Goal: Find specific page/section: Find specific page/section

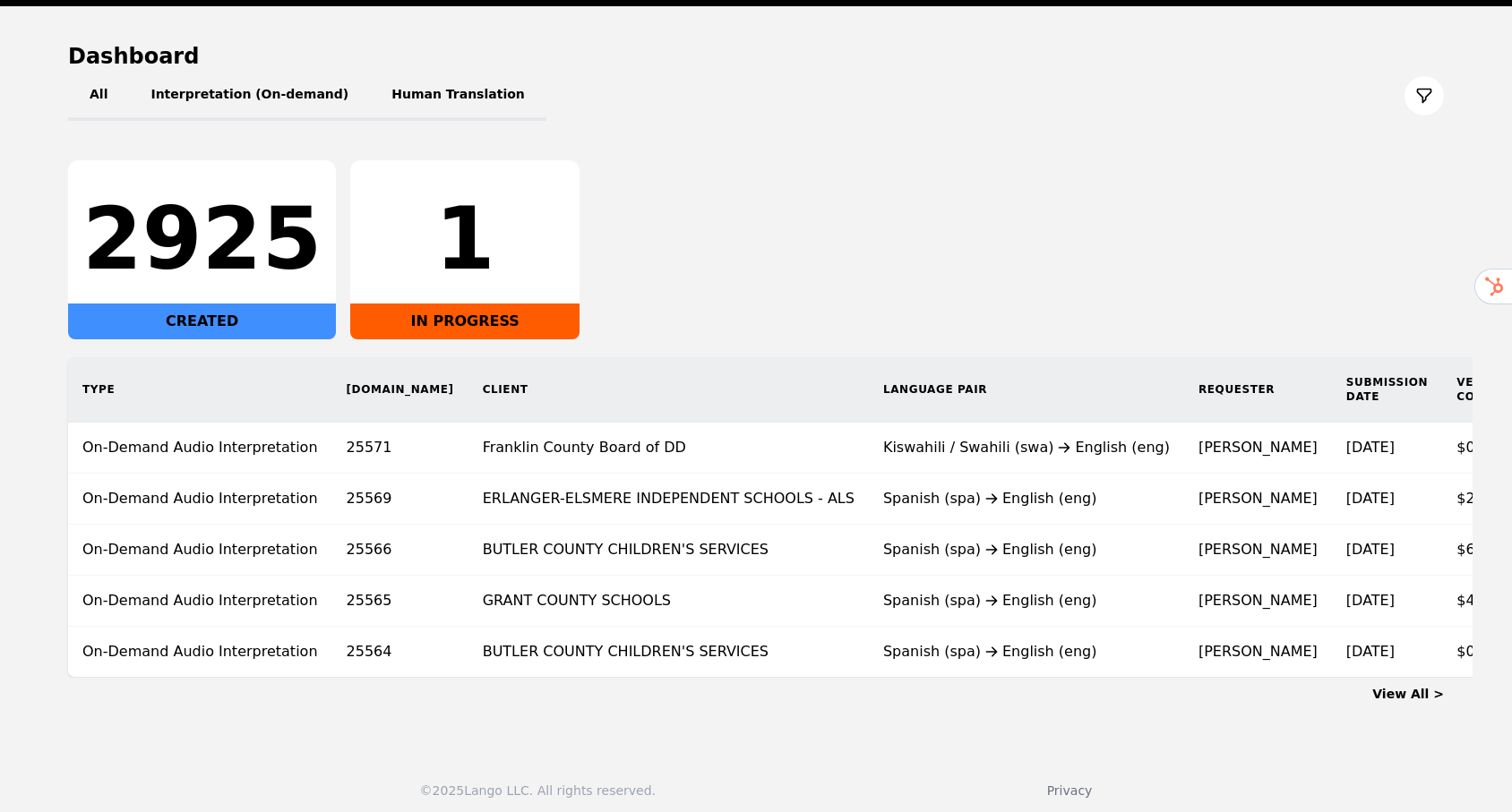
scroll to position [179, 0]
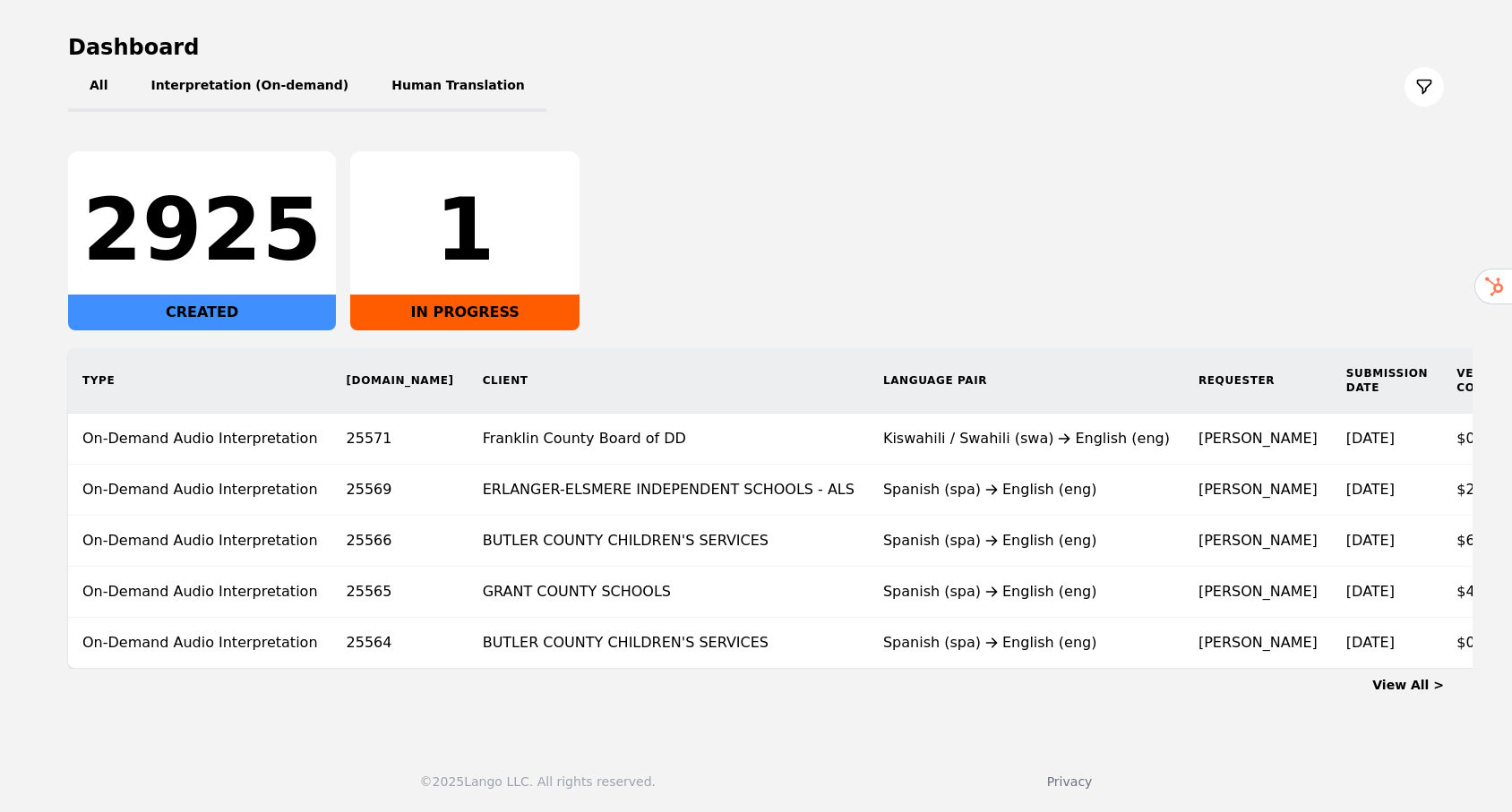
click at [1401, 685] on link "View All >" at bounding box center [1408, 685] width 71 height 15
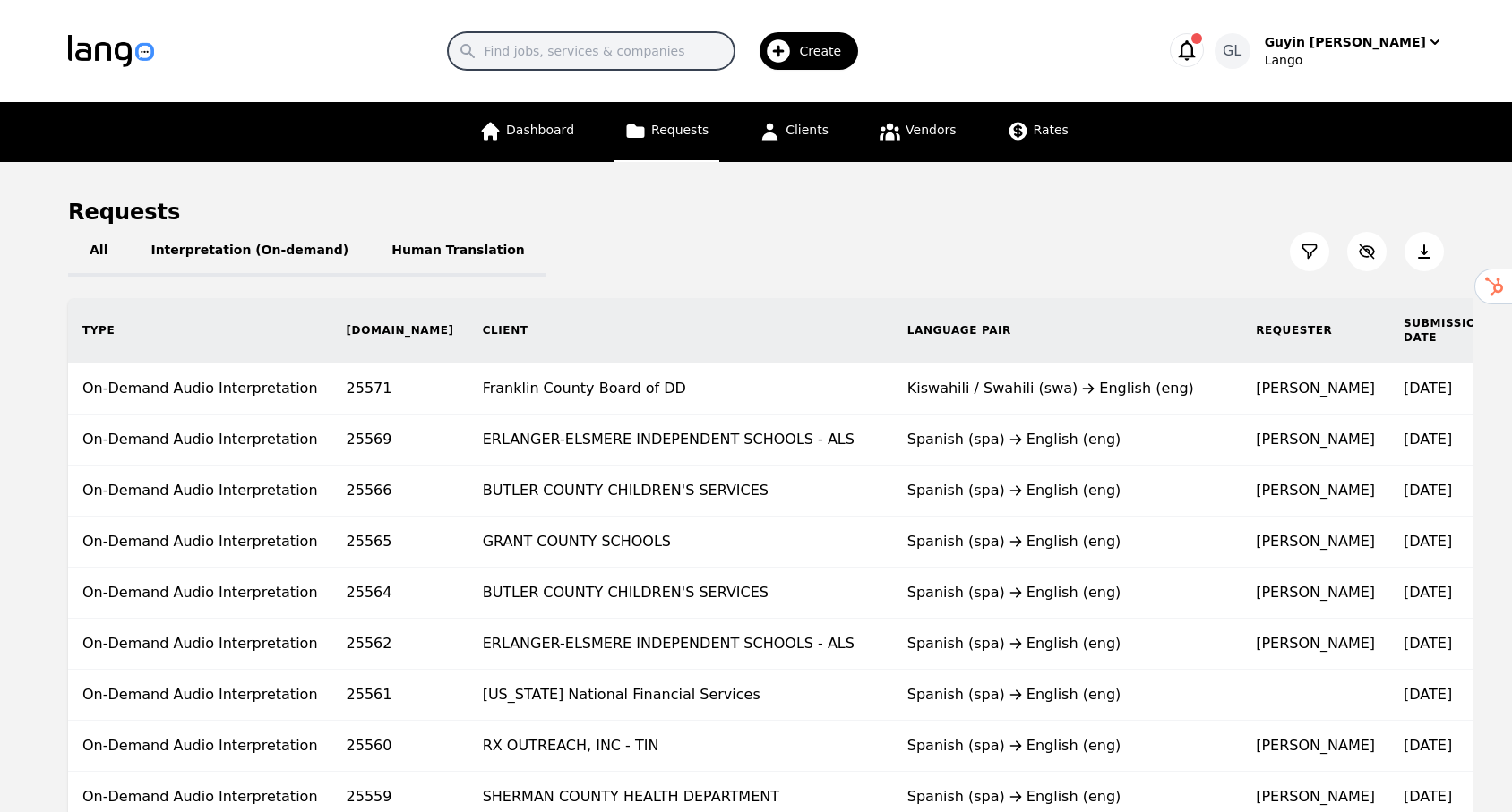
click at [636, 55] on input "Search" at bounding box center [591, 50] width 287 height 38
type input "k"
type input "kenton"
click at [791, 198] on div "Requests" at bounding box center [756, 211] width 1376 height 28
click at [801, 125] on span "Clients" at bounding box center [807, 130] width 43 height 15
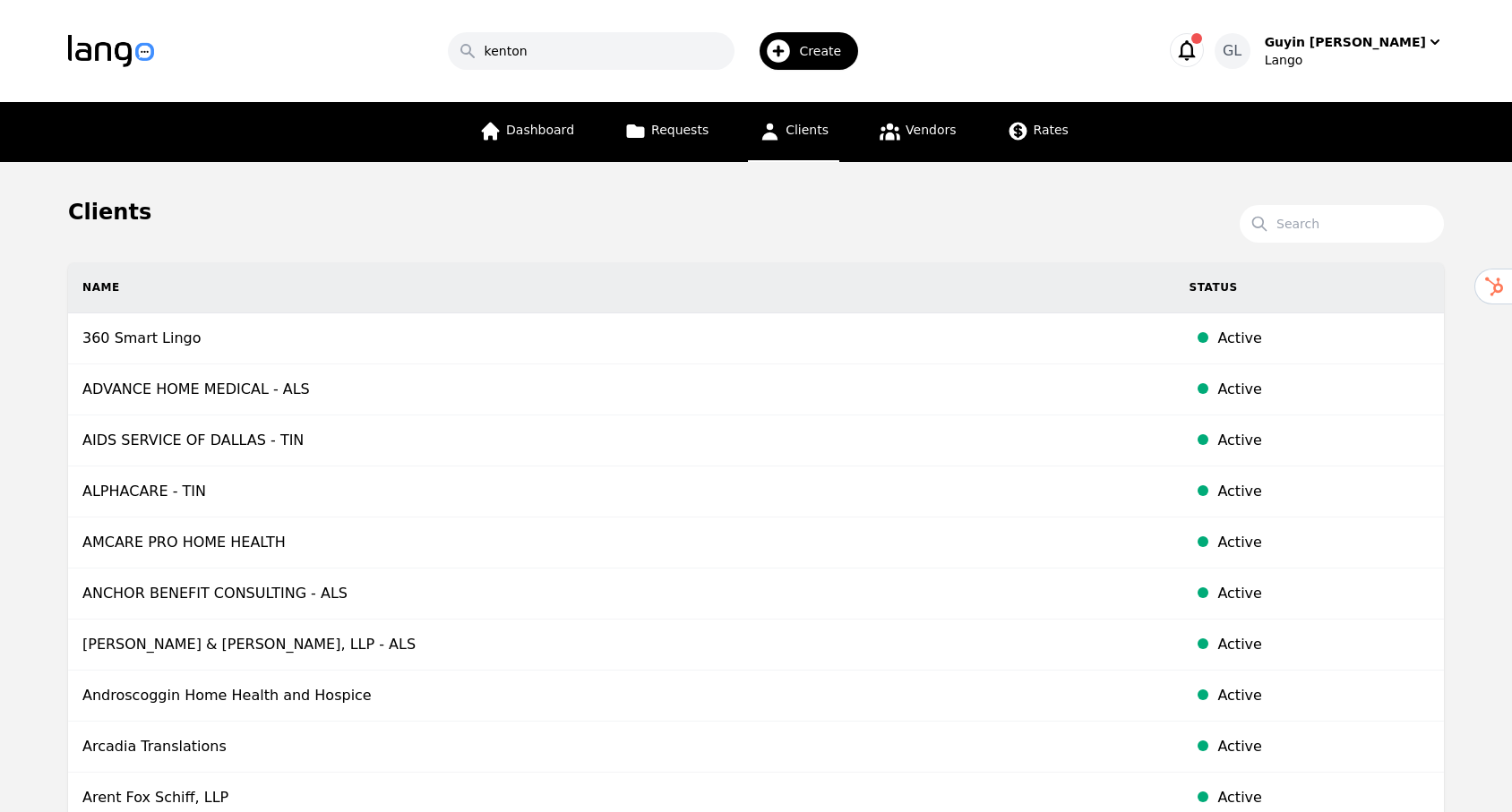
click at [323, 298] on th "Name" at bounding box center [621, 288] width 1106 height 51
click at [1291, 229] on input "Search" at bounding box center [1342, 223] width 204 height 38
type input "kenton"
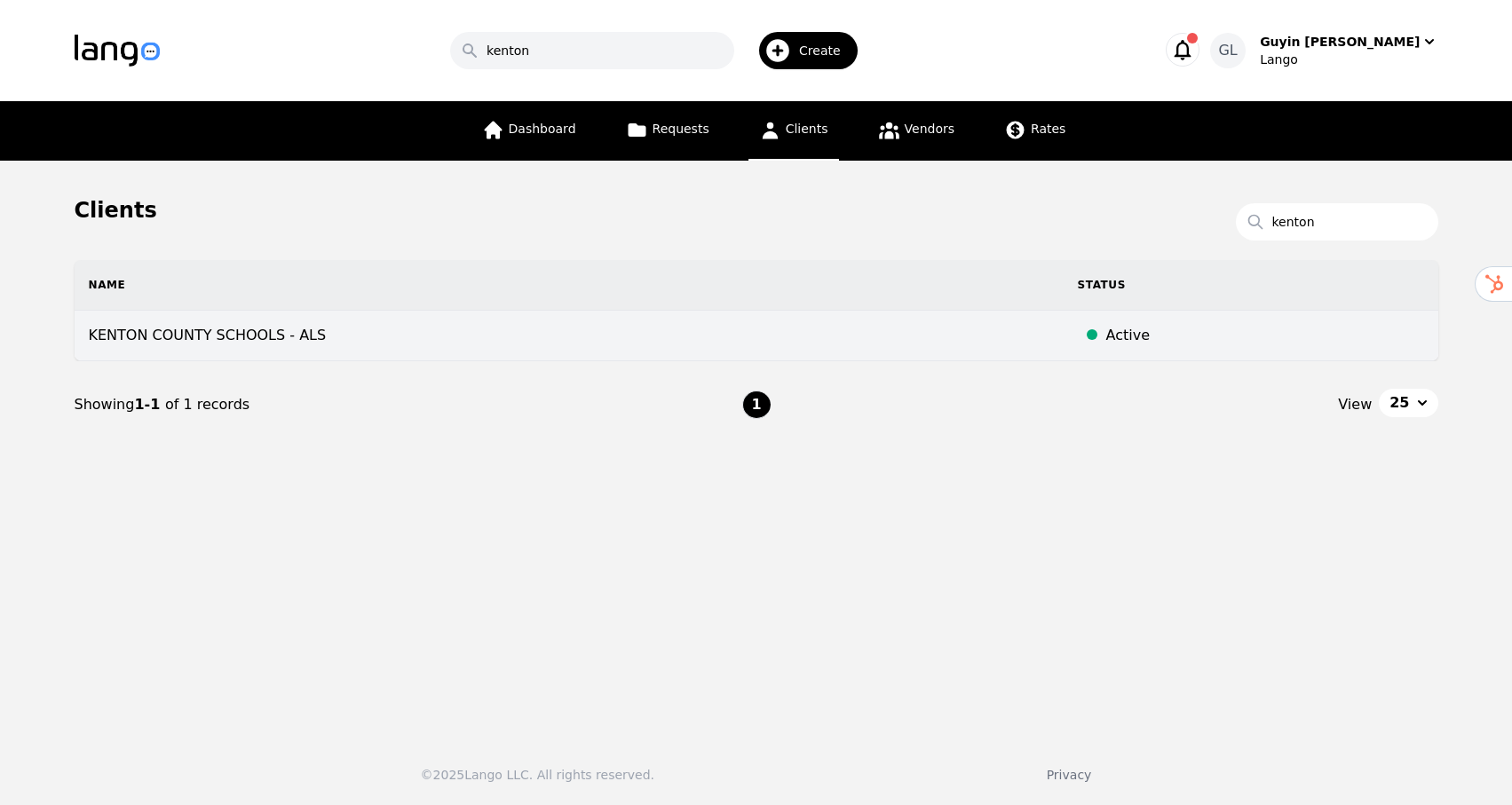
click at [259, 339] on td "KENTON COUNTY SCHOOLS - ALS" at bounding box center [568, 336] width 988 height 51
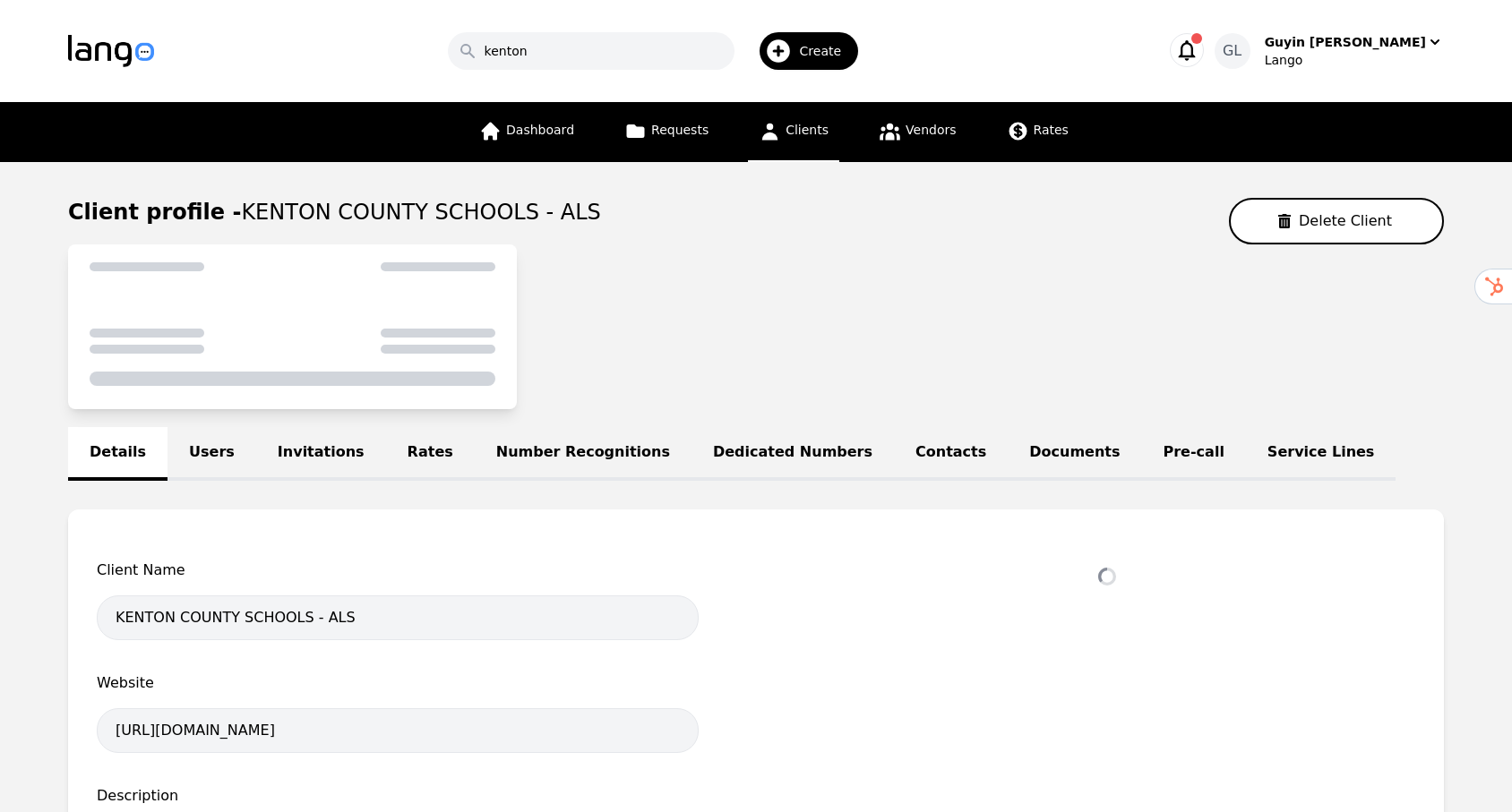
select select "active"
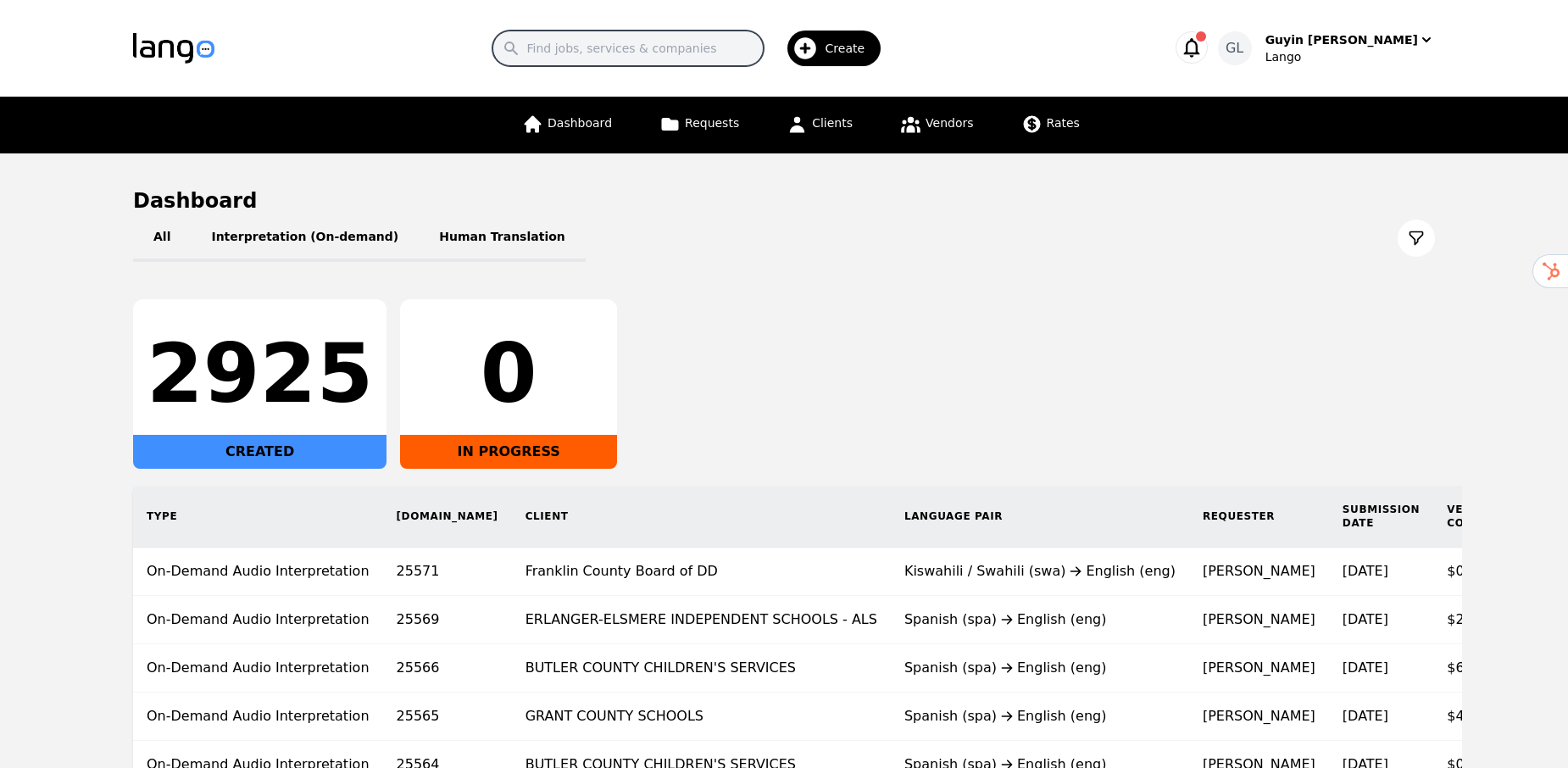
click at [662, 48] on input "Search" at bounding box center [628, 48] width 271 height 36
click at [928, 225] on div "All Interpretation (On-demand) Human Translation" at bounding box center [784, 238] width 1302 height 48
click at [822, 127] on span "Clients" at bounding box center [832, 123] width 41 height 14
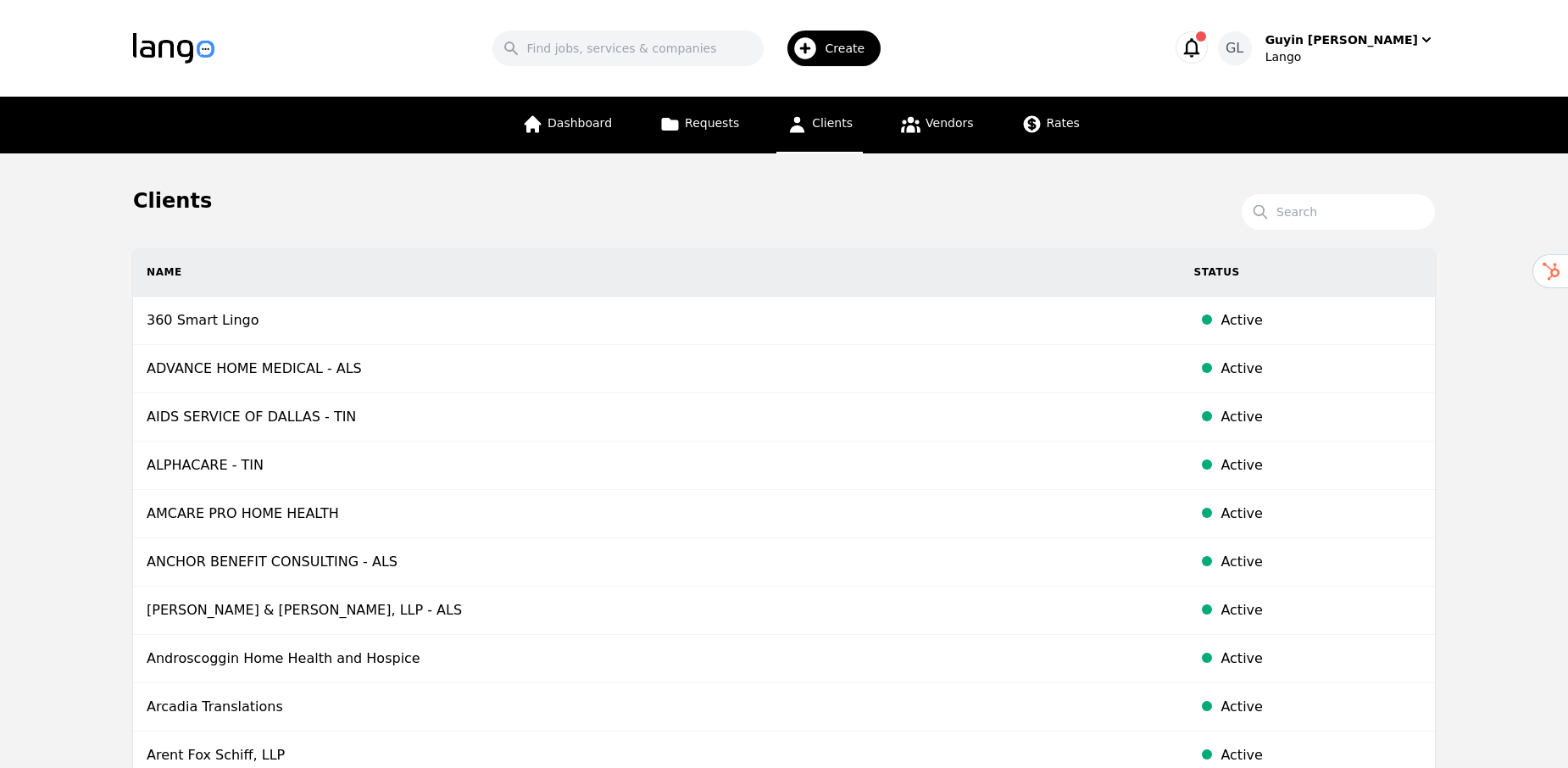
click at [310, 278] on th "Name" at bounding box center [657, 273] width 1047 height 49
click at [1298, 213] on input "Search" at bounding box center [1338, 212] width 193 height 36
type input "[PERSON_NAME]"
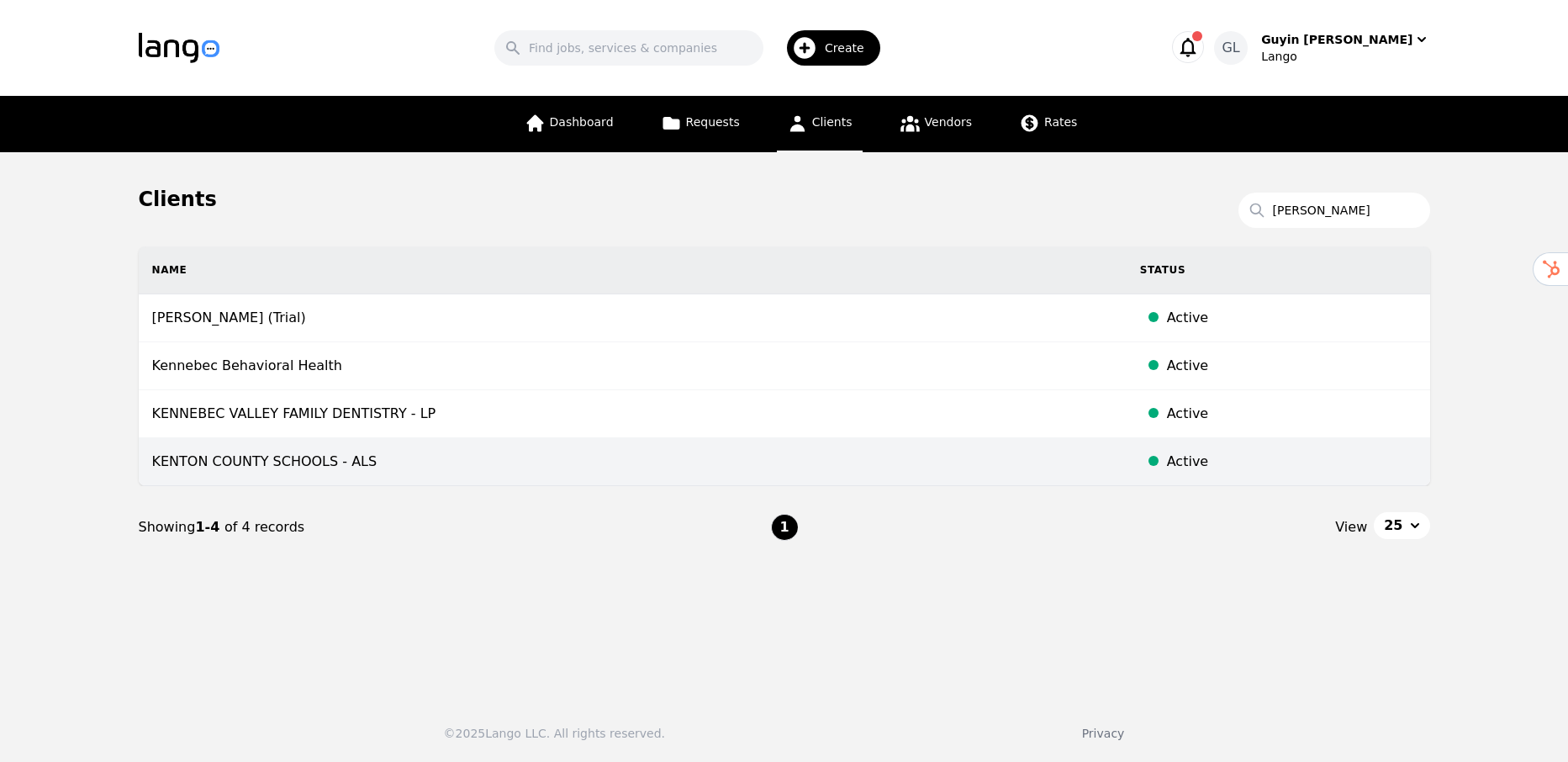
click at [209, 465] on td "KENTON COUNTY SCHOOLS - ALS" at bounding box center [632, 463] width 988 height 48
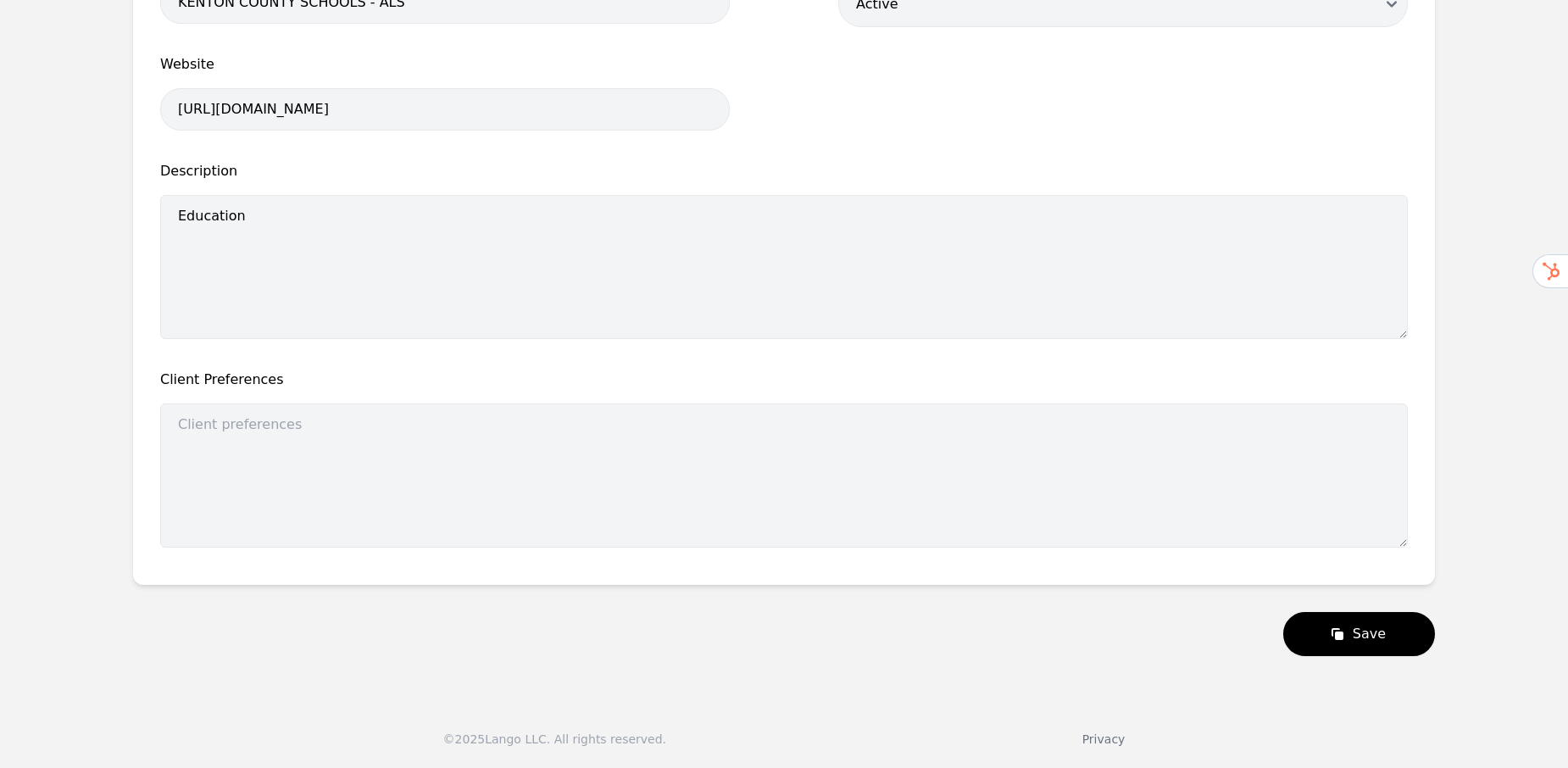
scroll to position [101, 0]
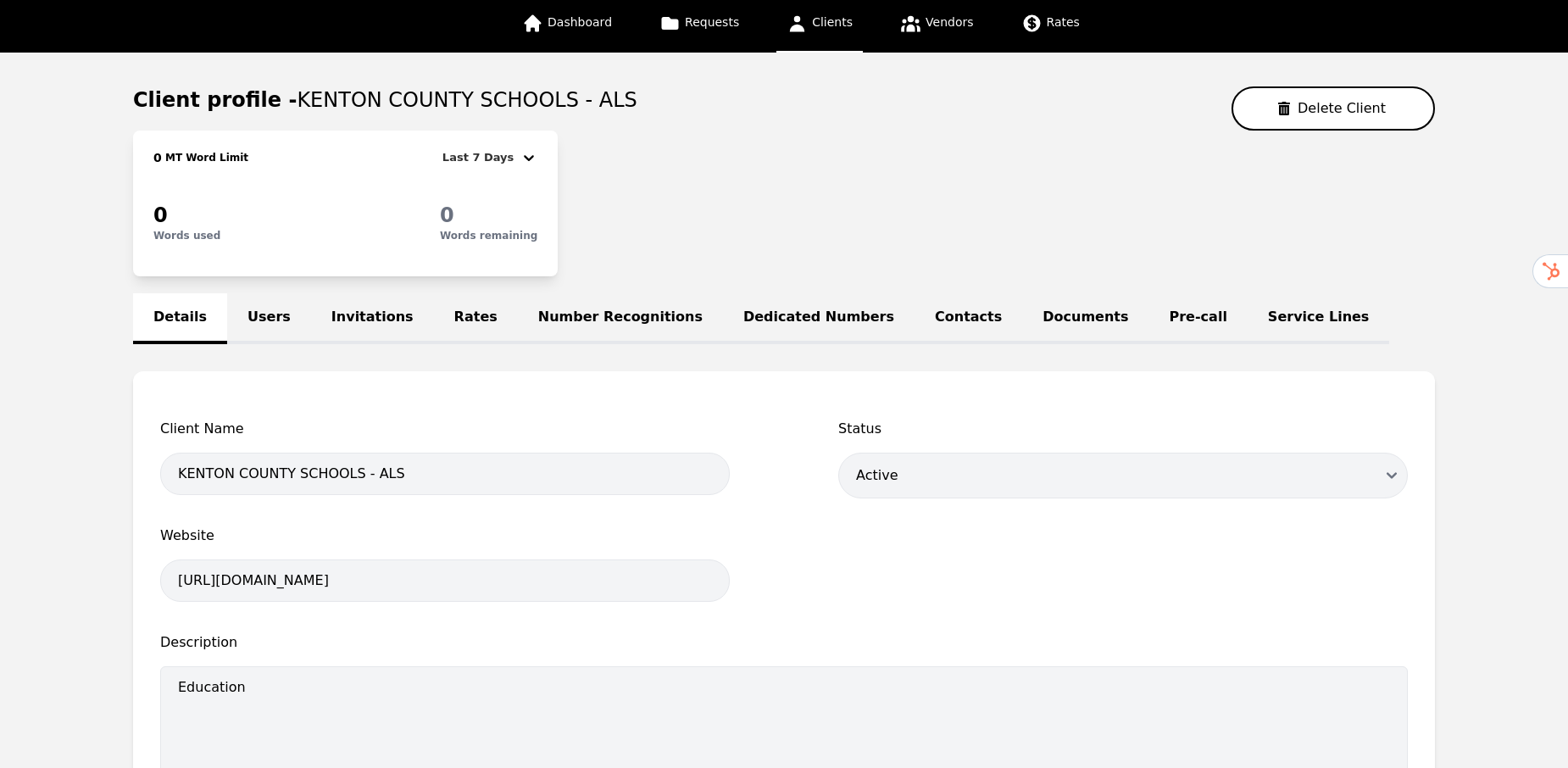
click at [1149, 320] on link "Pre-call" at bounding box center [1198, 318] width 98 height 51
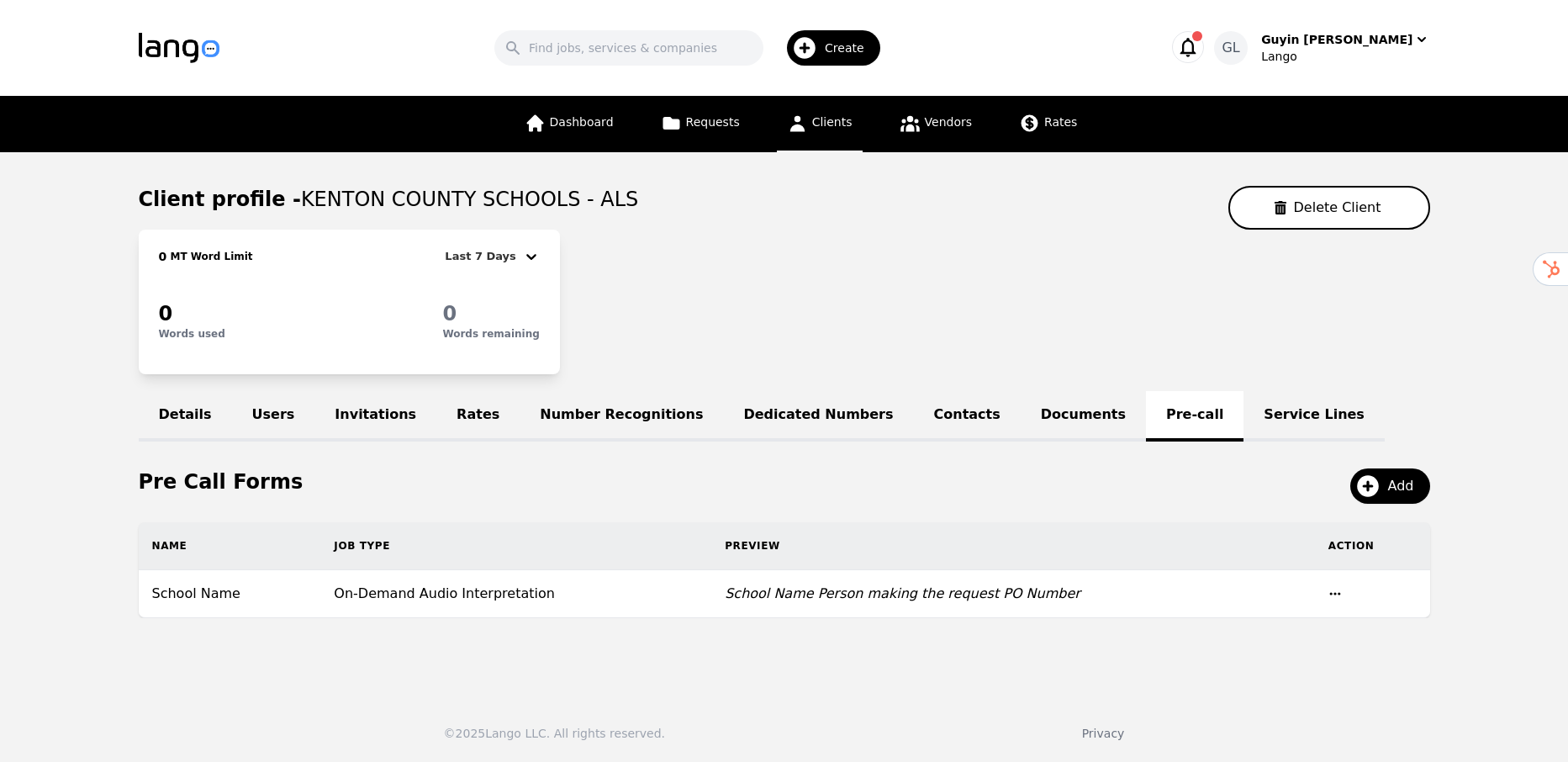
click at [195, 421] on link "Details" at bounding box center [185, 416] width 94 height 51
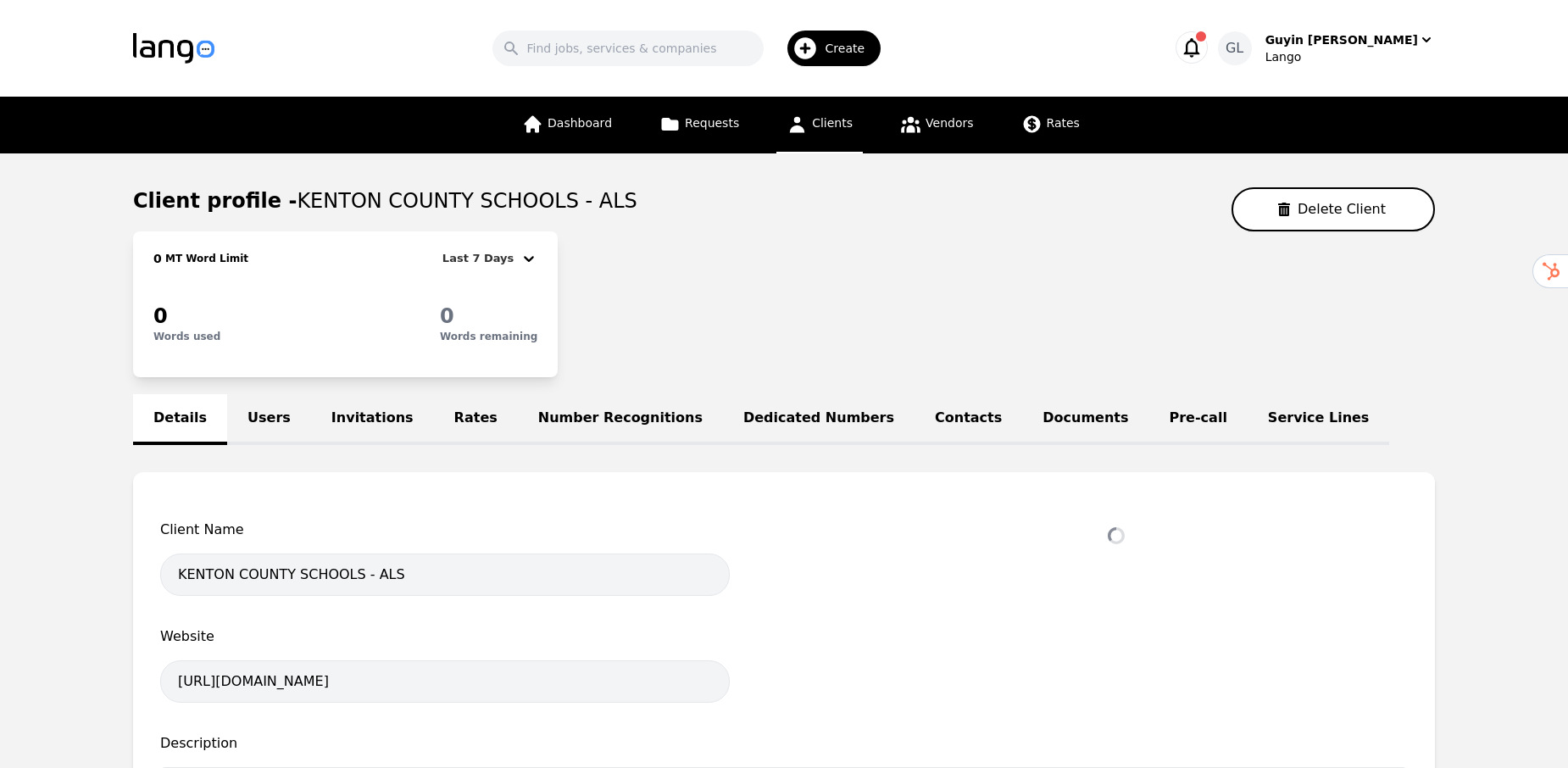
select select "active"
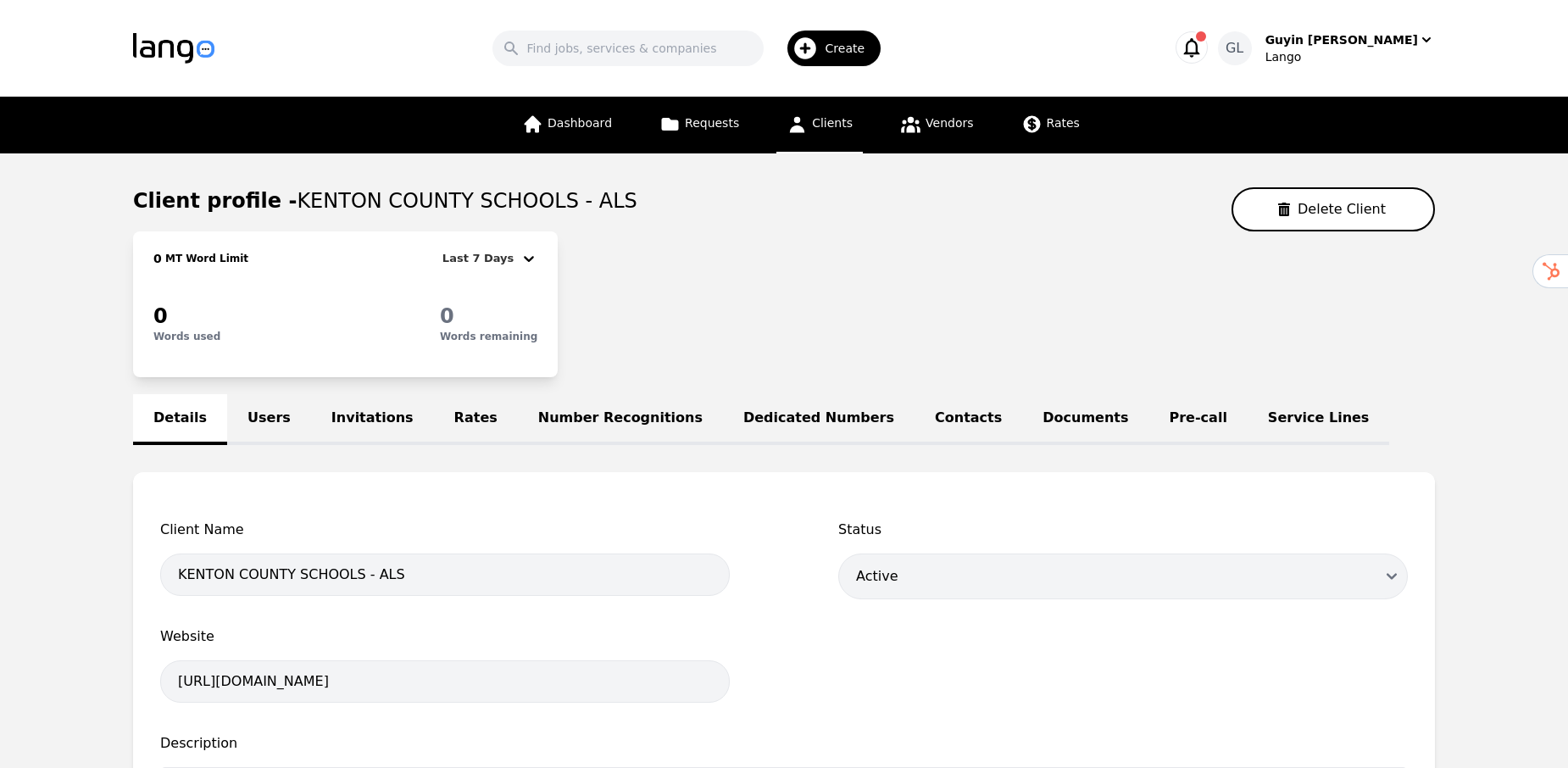
click at [253, 413] on link "Users" at bounding box center [269, 420] width 84 height 51
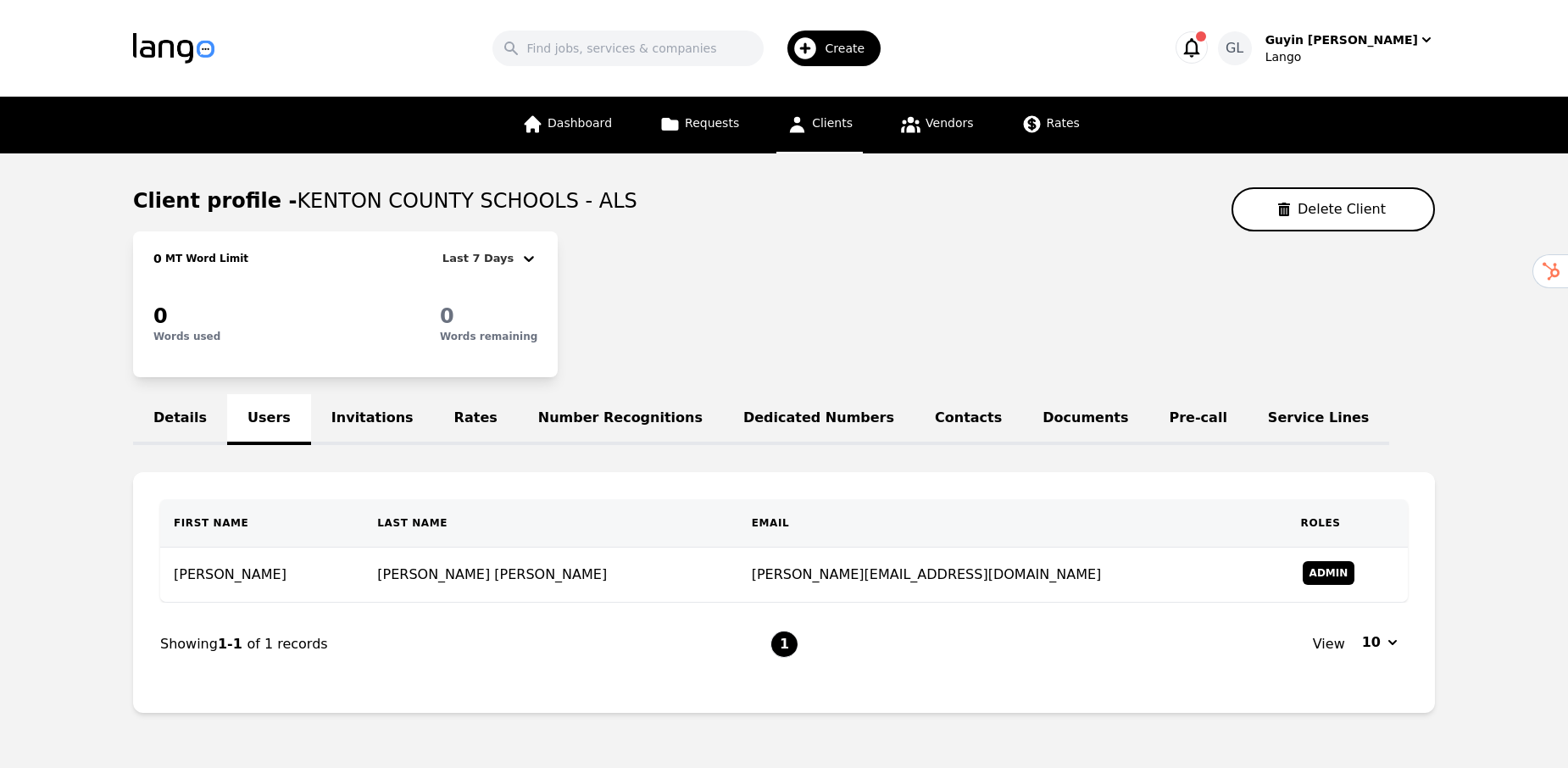
click at [444, 429] on link "Rates" at bounding box center [476, 420] width 84 height 51
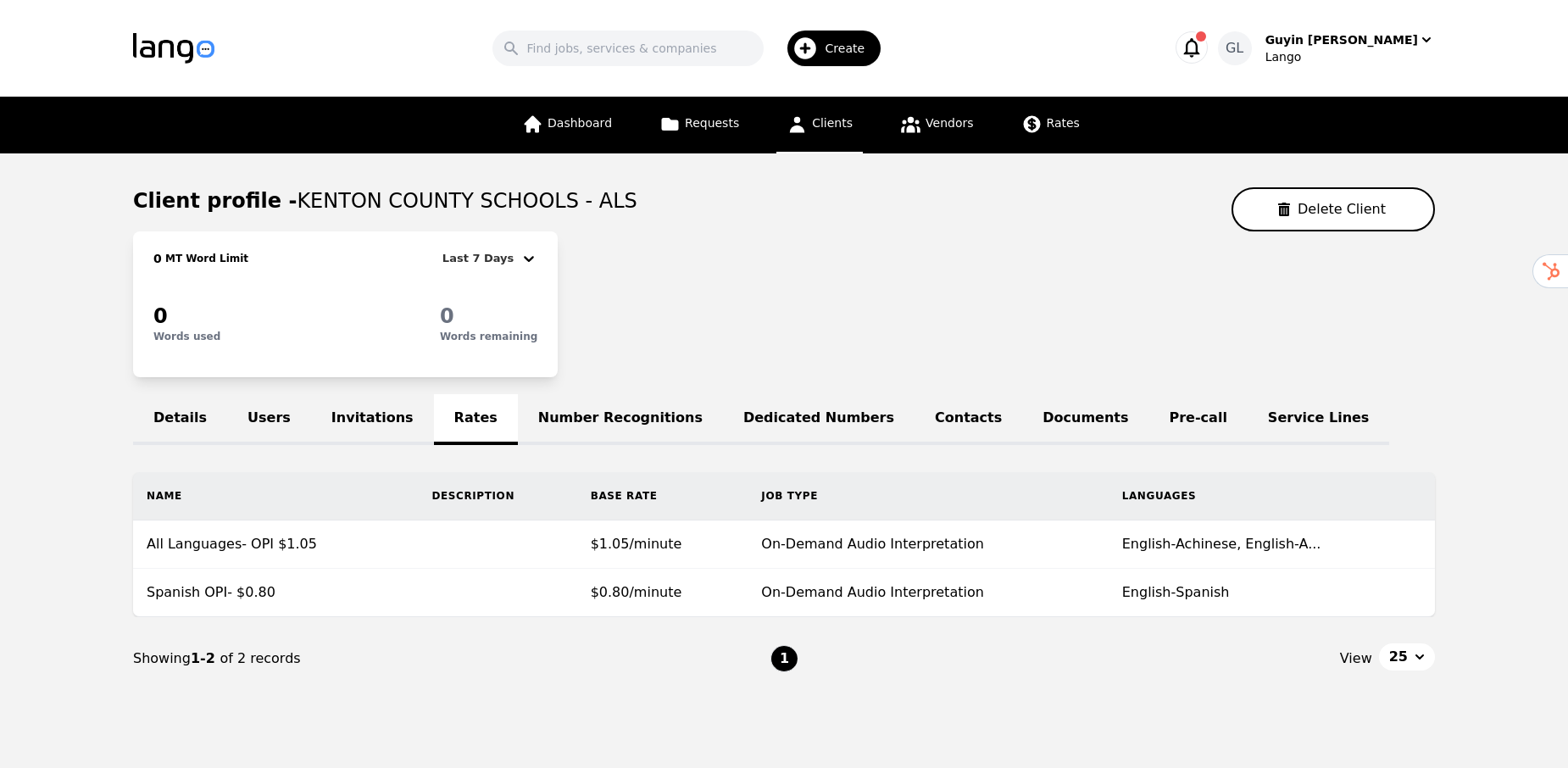
click at [351, 412] on link "Invitations" at bounding box center [373, 420] width 123 height 51
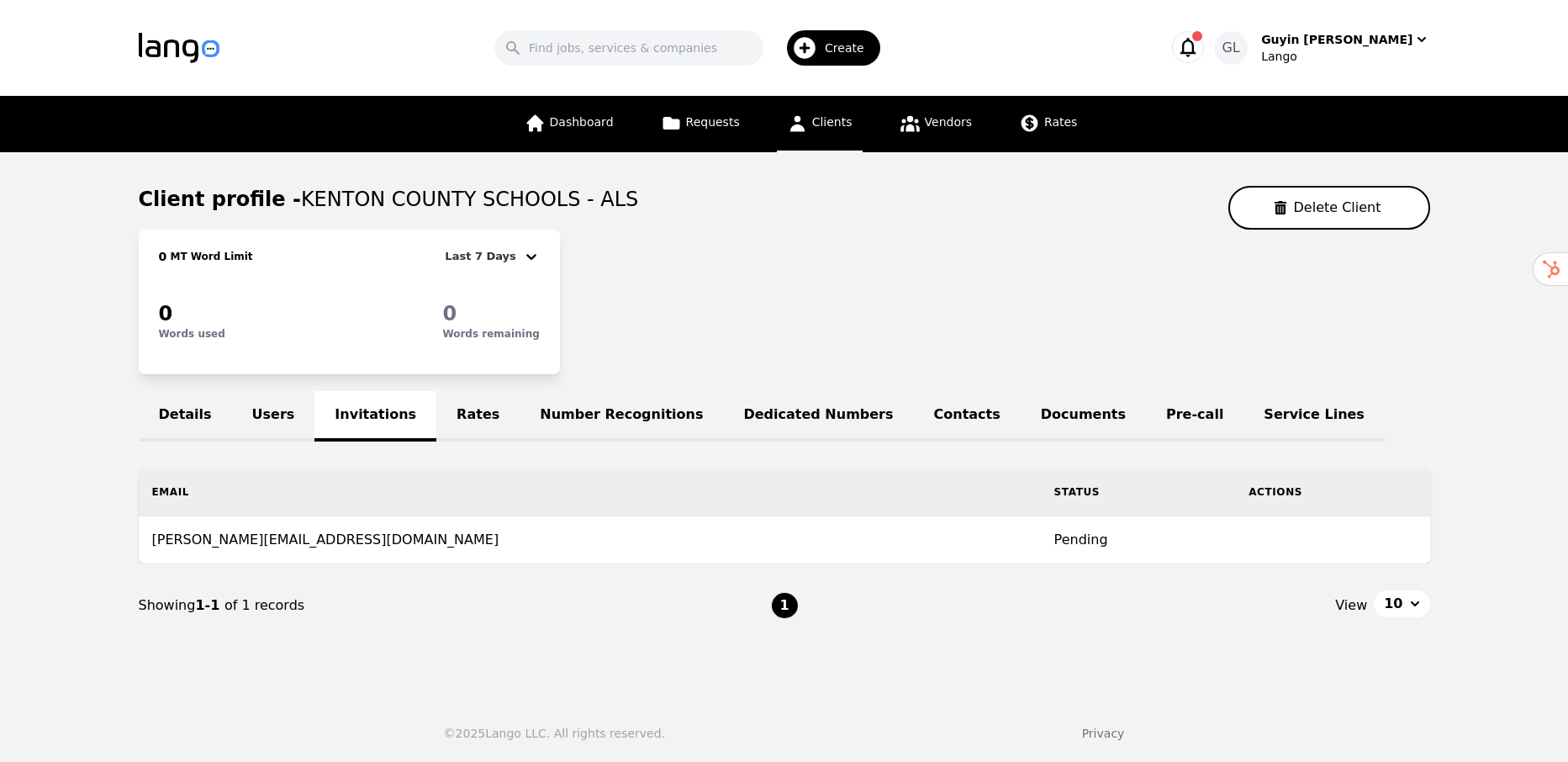
click at [437, 419] on link "Rates" at bounding box center [478, 416] width 83 height 51
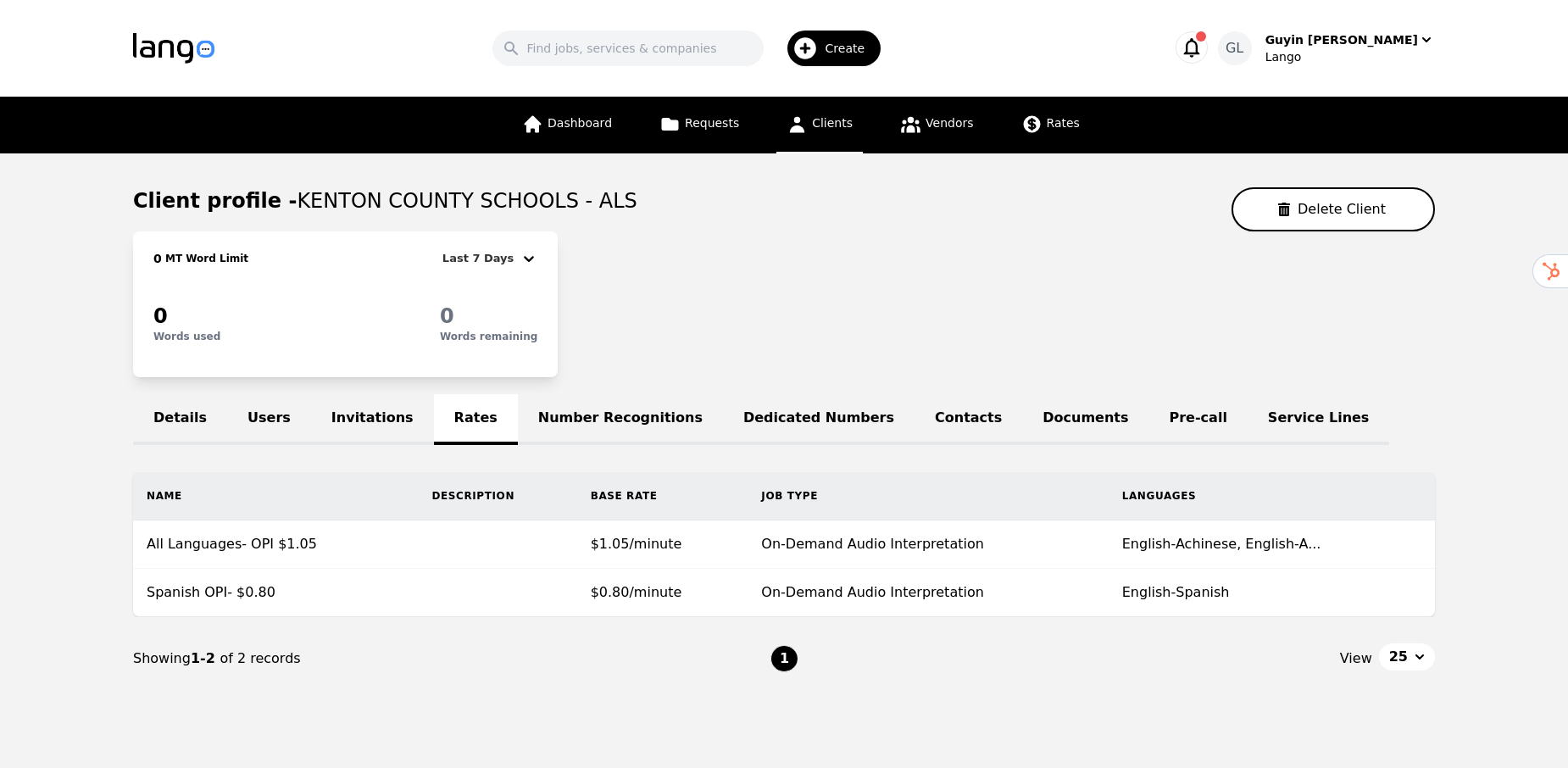
click at [764, 426] on link "Dedicated Numbers" at bounding box center [818, 420] width 192 height 51
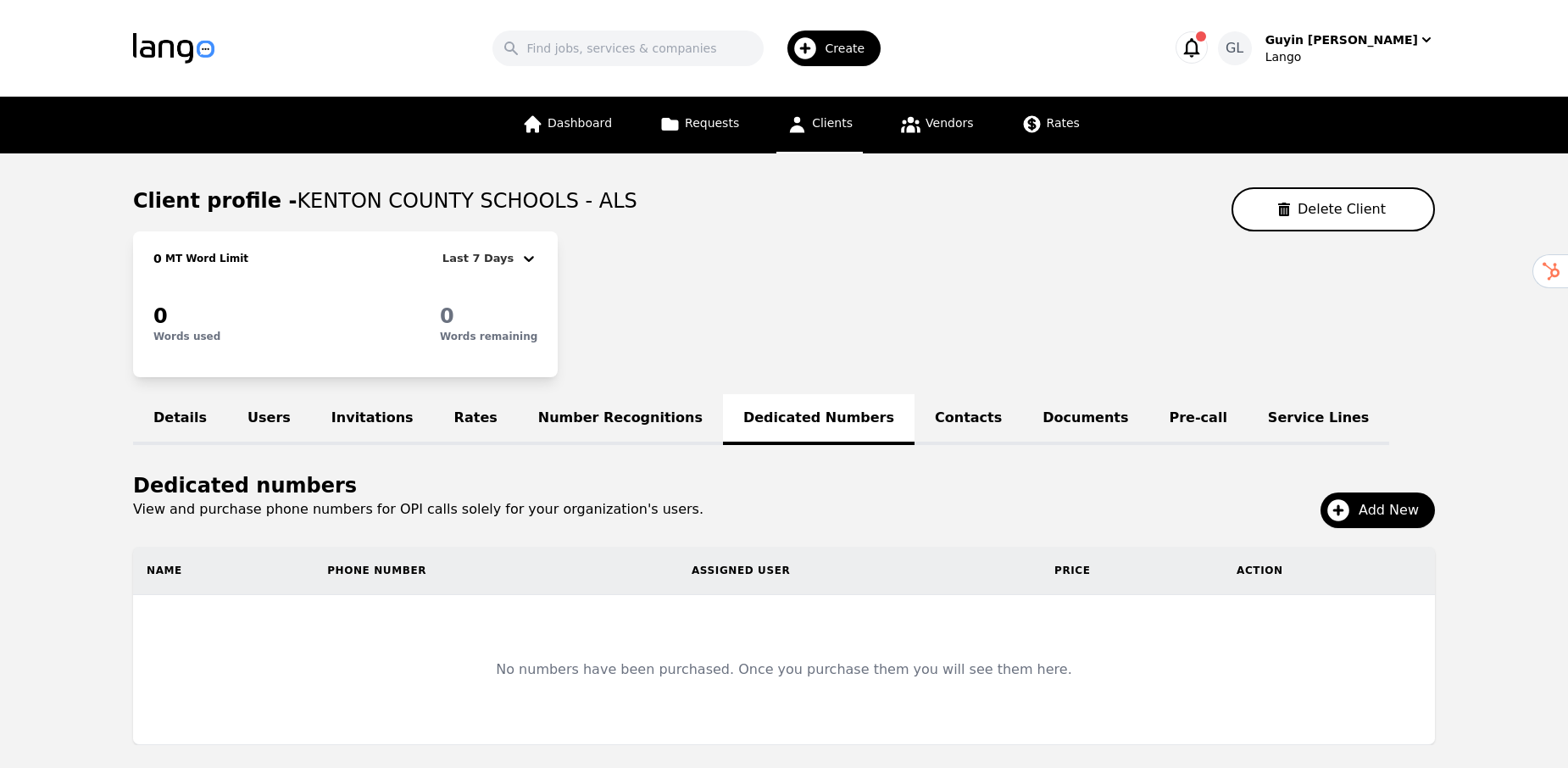
scroll to position [88, 0]
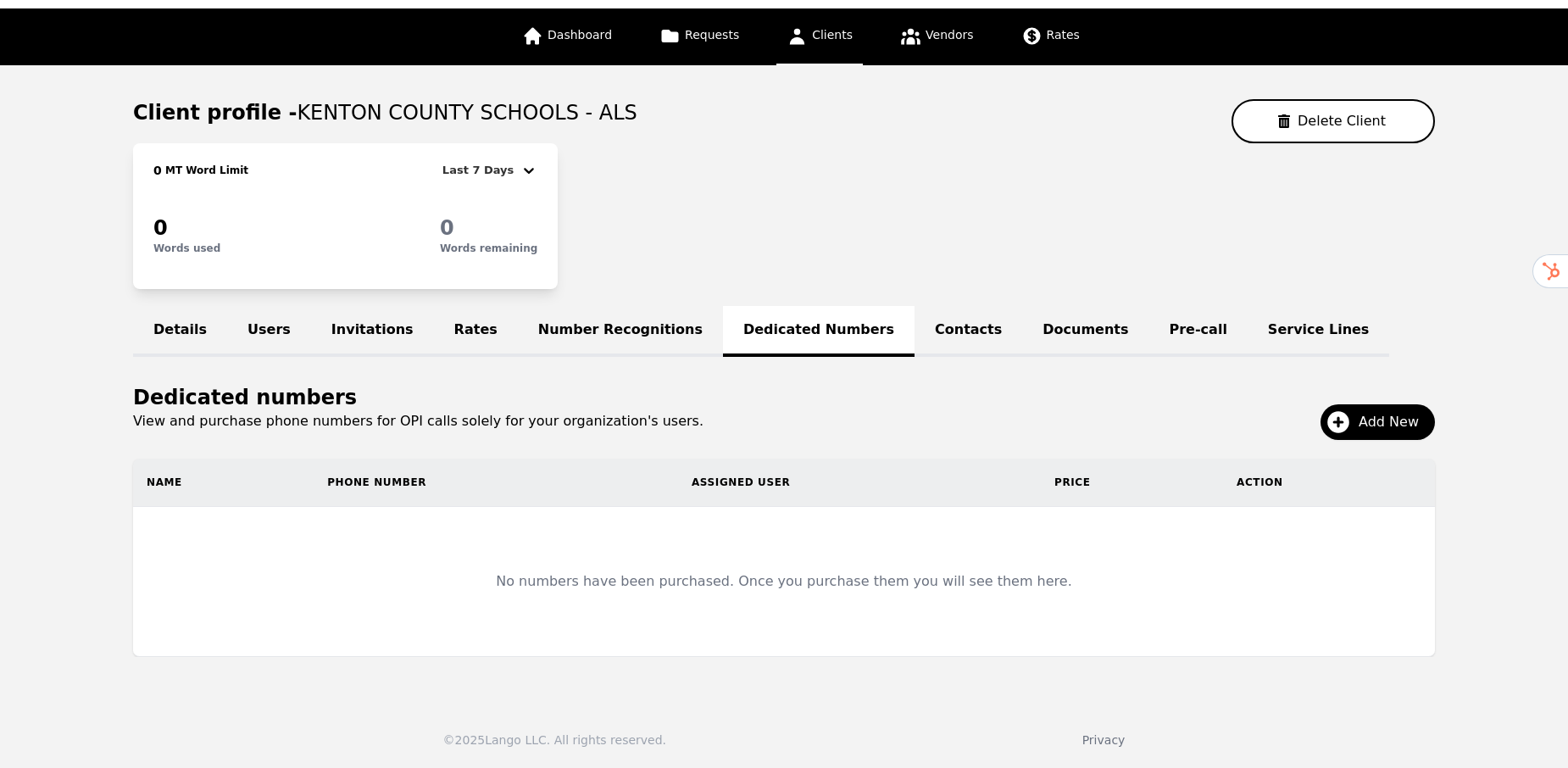
click at [286, 422] on p "View and purchase phone numbers for OPI calls solely for your organization's us…" at bounding box center [784, 420] width 1302 height 20
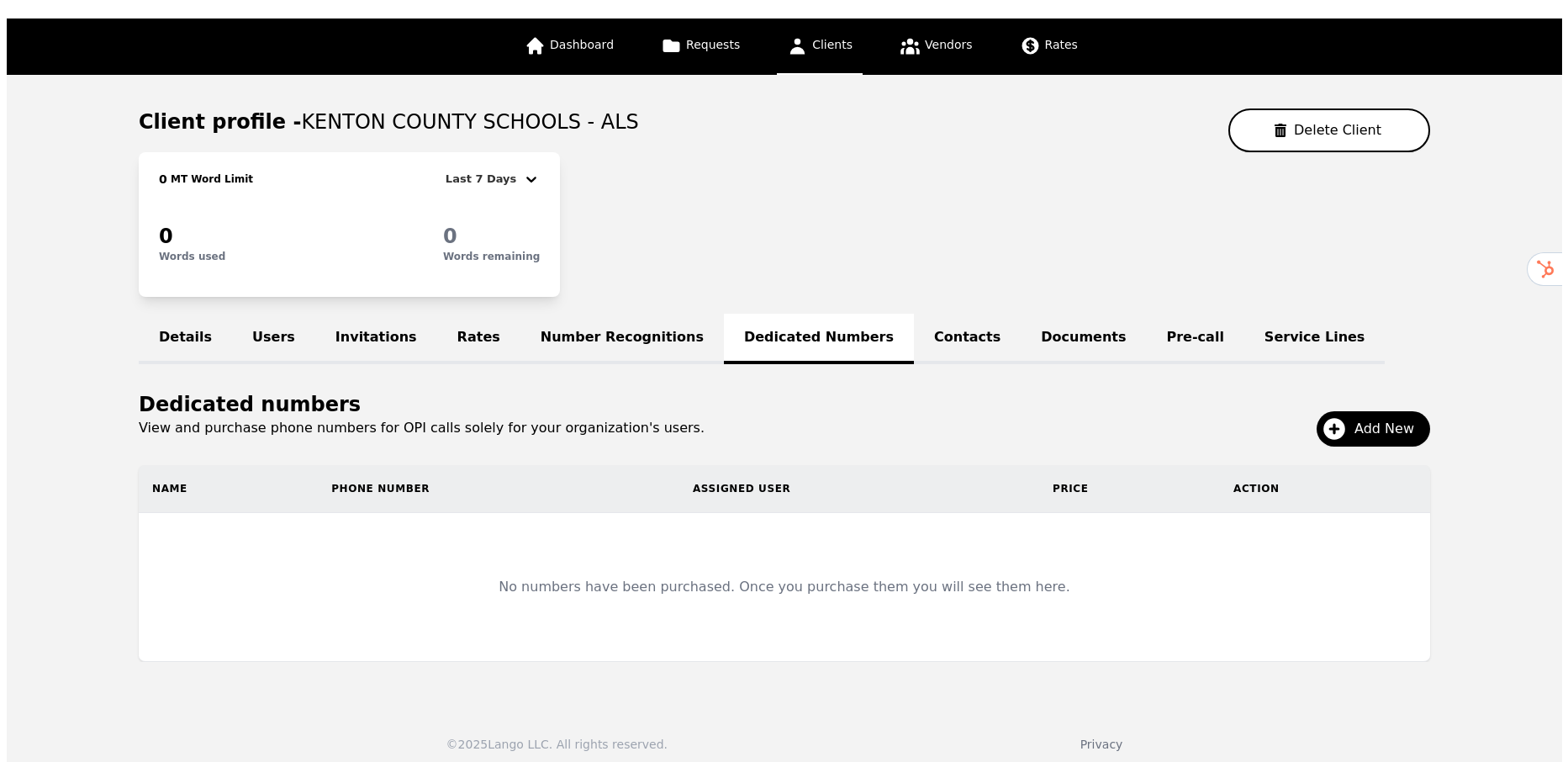
scroll to position [0, 0]
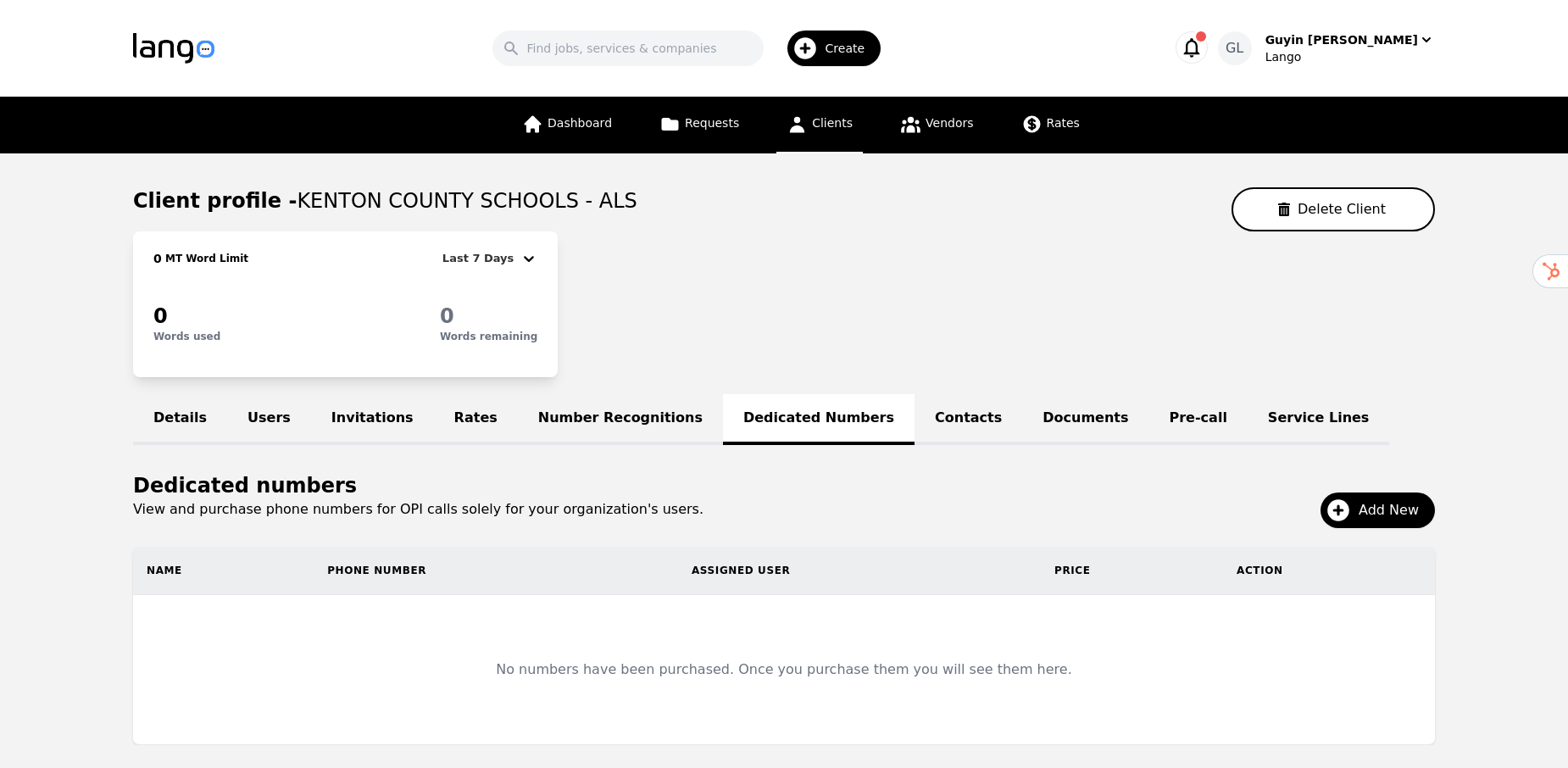
click at [914, 419] on link "Contacts" at bounding box center [968, 420] width 107 height 51
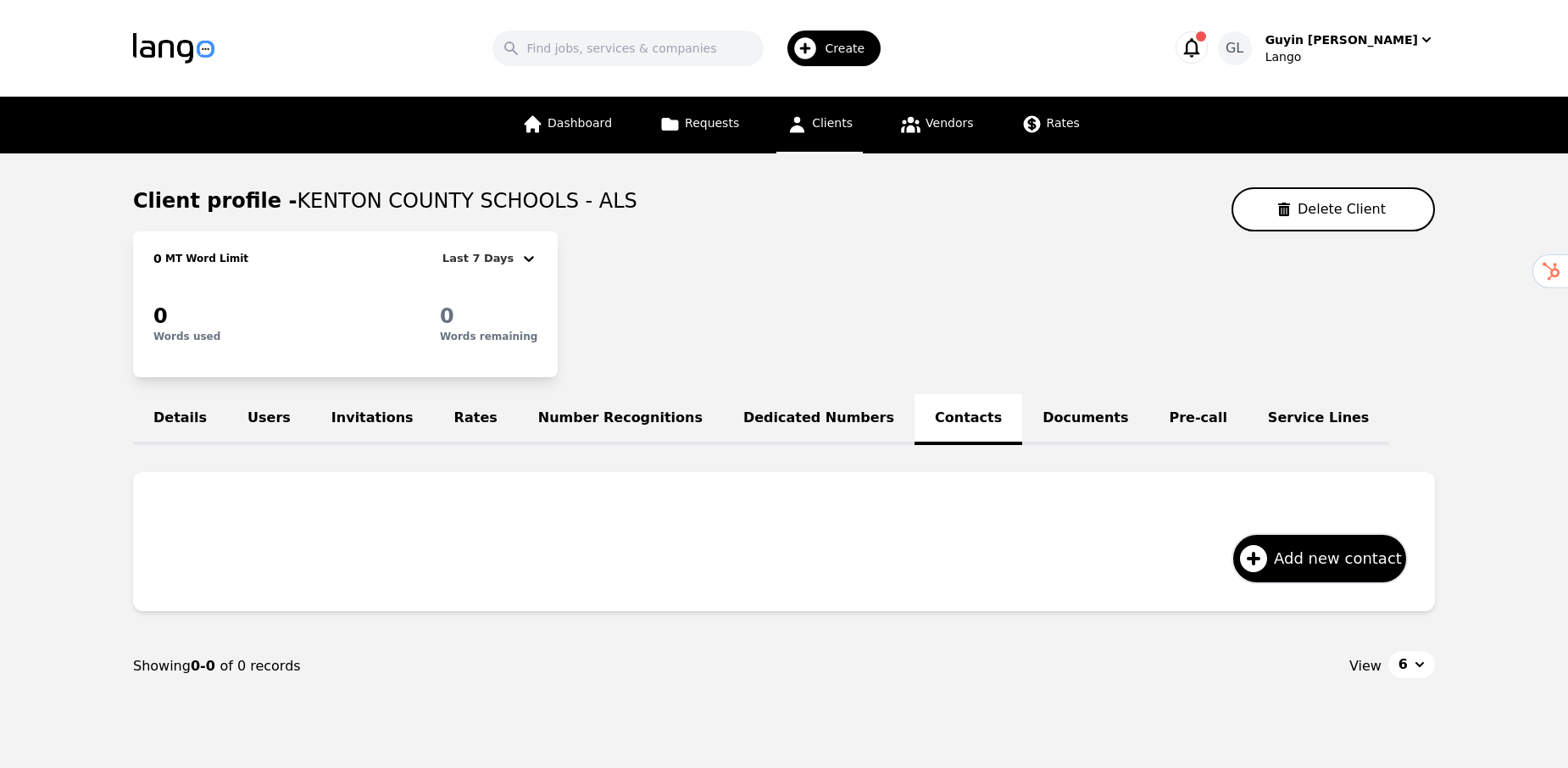
click at [1022, 425] on link "Documents" at bounding box center [1085, 420] width 127 height 51
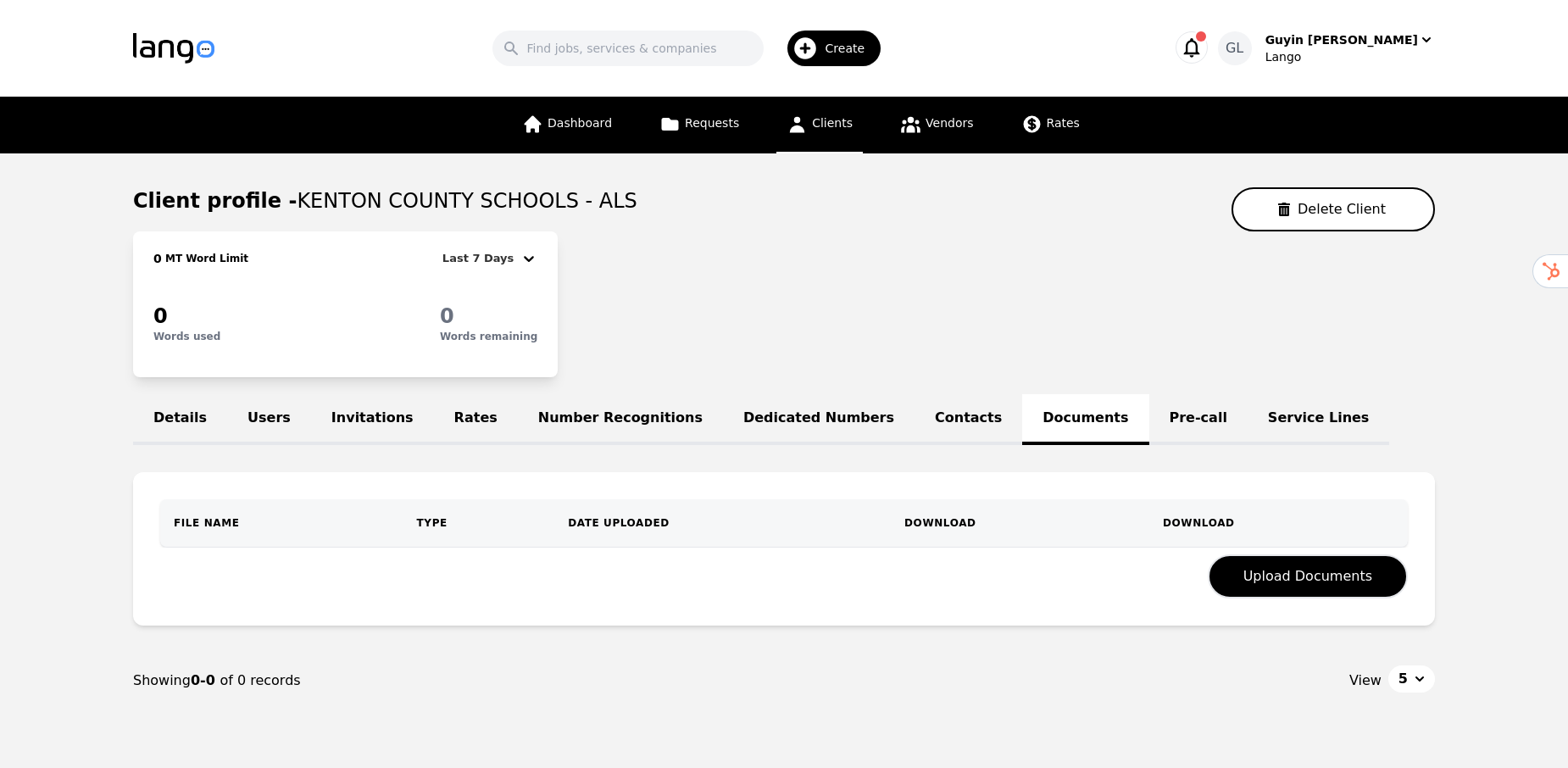
click at [530, 428] on link "Number Recognitions" at bounding box center [621, 420] width 205 height 51
